Goal: Transaction & Acquisition: Purchase product/service

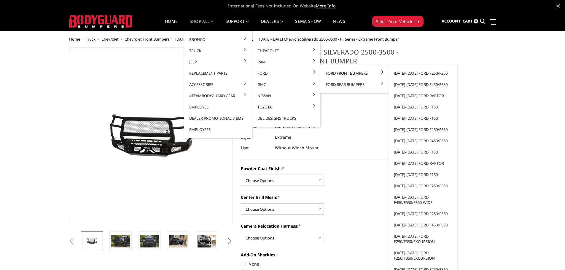
click at [423, 74] on link "[DATE]-[DATE] Ford F250/F350" at bounding box center [423, 73] width 64 height 11
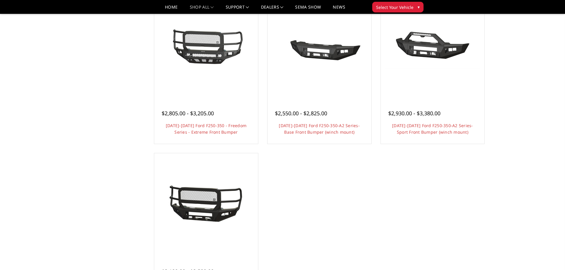
scroll to position [386, 0]
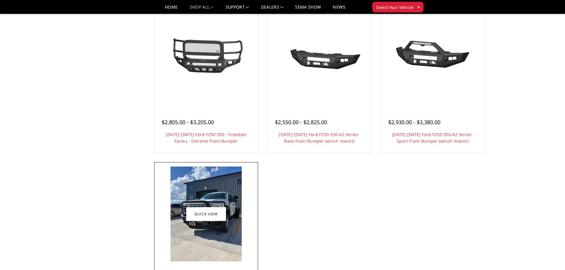
click at [223, 229] on img at bounding box center [206, 214] width 71 height 95
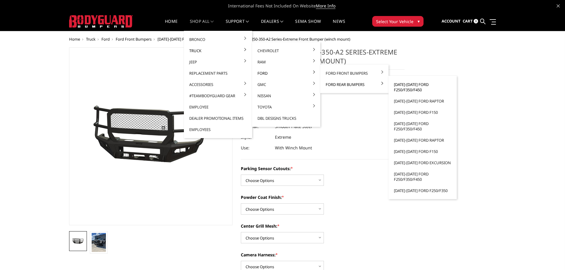
click at [409, 85] on link "[DATE]-[DATE] Ford F250/F350/F450" at bounding box center [423, 87] width 64 height 17
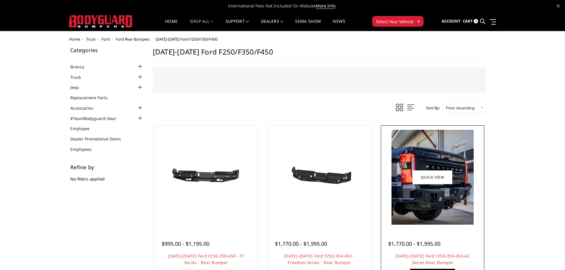
click at [422, 210] on img at bounding box center [433, 177] width 82 height 95
